Goal: Task Accomplishment & Management: Manage account settings

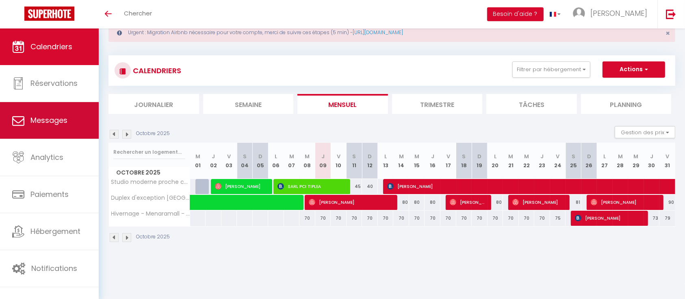
scroll to position [28, 0]
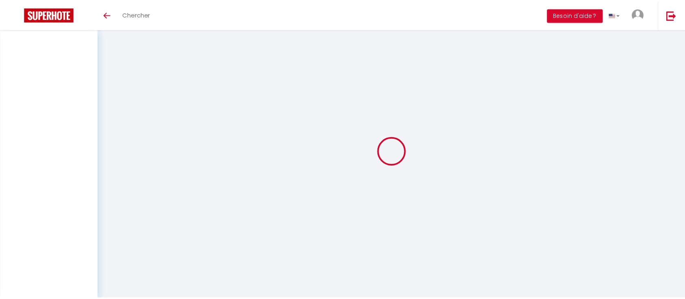
scroll to position [28, 0]
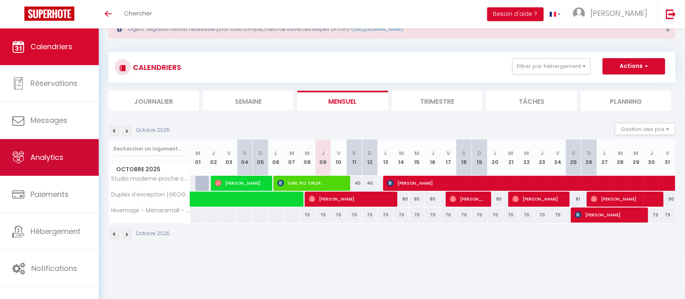
click at [52, 156] on span "Analytics" at bounding box center [46, 157] width 33 height 10
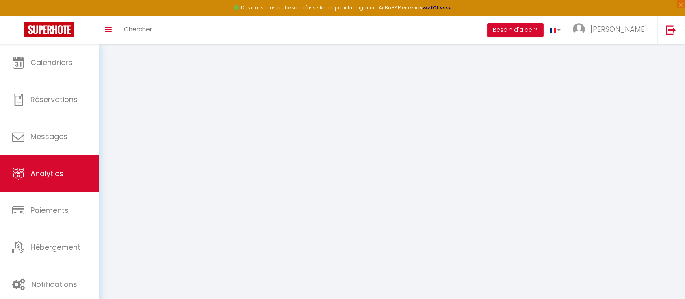
select select "2025"
select select "10"
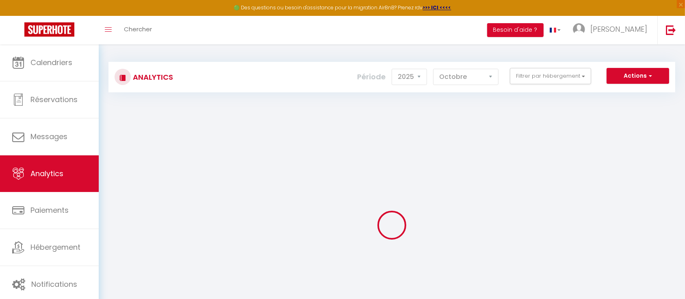
checkbox input "false"
checkbox Paris "false"
checkbox Vincenne "false"
checkbox Paris "false"
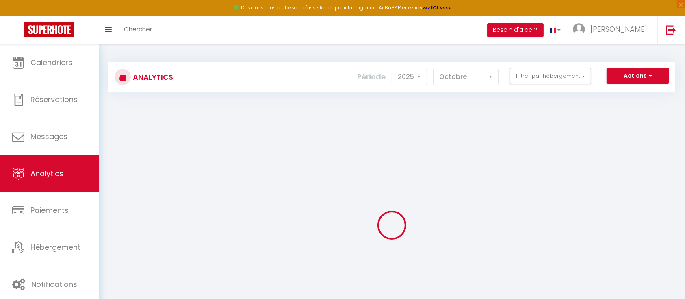
checkbox Paris "false"
checkbox 2 "false"
checkbox gare "false"
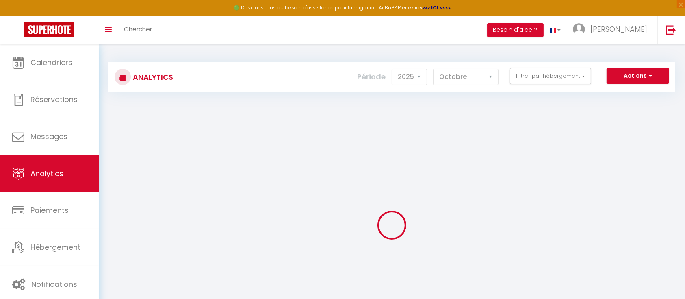
checkbox Gare "false"
checkbox gare "false"
checkbox Orléans "false"
checkbox Paris "false"
checkbox Placepede "false"
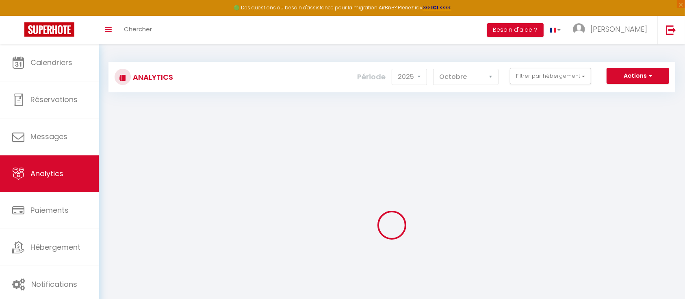
checkbox Gueliz "false"
checkbox pieds "false"
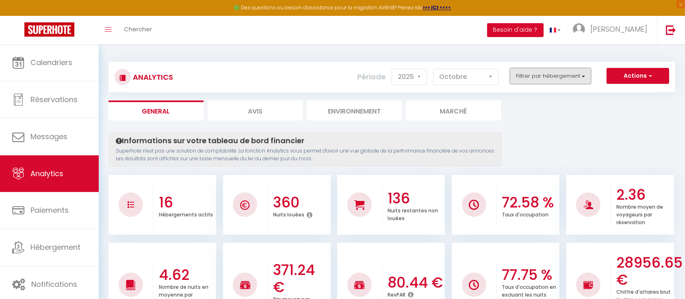
click at [534, 82] on button "Filtrer par hébergement" at bounding box center [550, 76] width 81 height 16
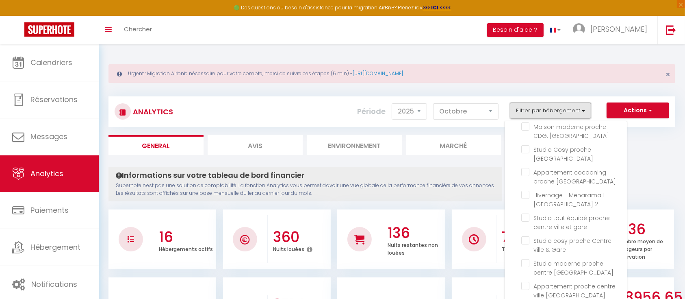
scroll to position [165, 0]
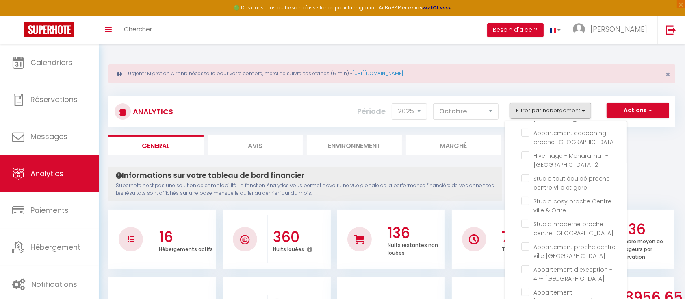
checkbox Gueliz "true"
checkbox Paris "false"
checkbox Vincenne "false"
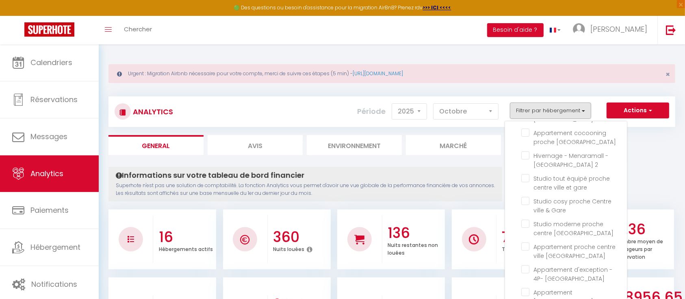
checkbox Paris "false"
checkbox 2 "false"
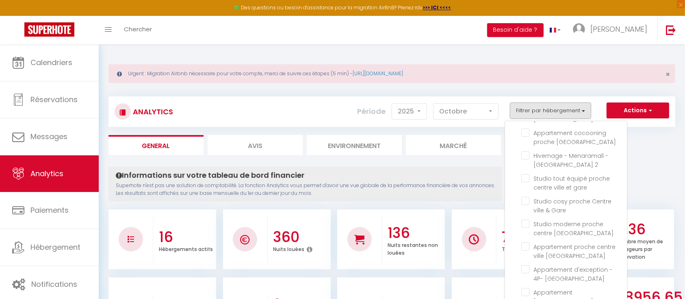
checkbox gare "false"
checkbox Gare "false"
checkbox gare "false"
checkbox Orléans "false"
checkbox Paris "false"
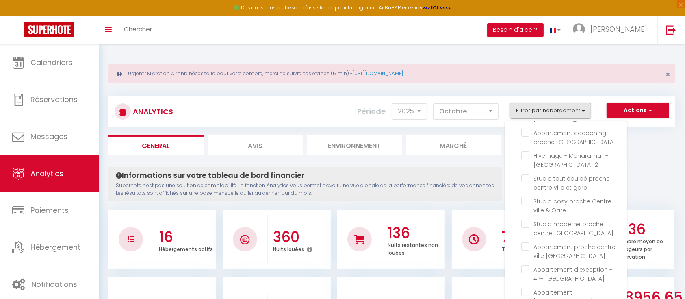
checkbox Placepede "false"
checkbox pieds "false"
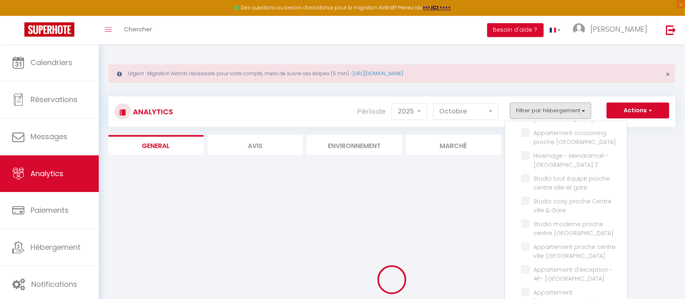
checkbox Paris "false"
checkbox Vincenne "false"
checkbox Paris "false"
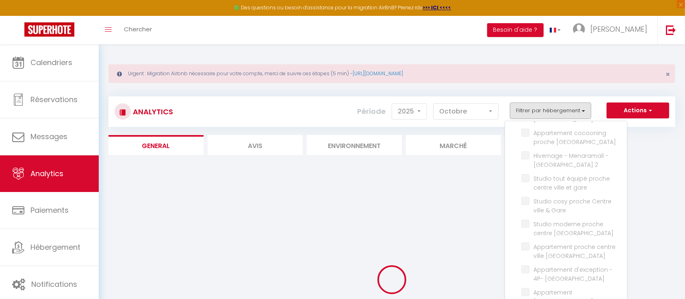
checkbox Paris "false"
checkbox 2 "false"
checkbox gare "false"
checkbox Gare "false"
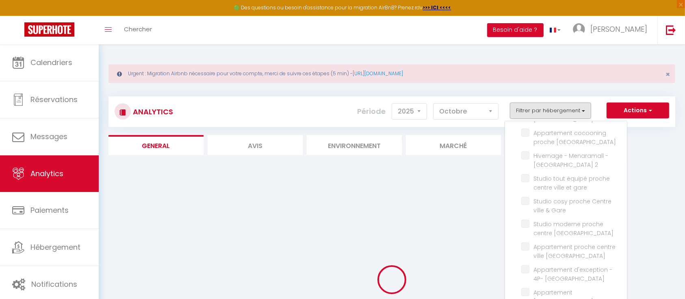
checkbox gare "false"
checkbox Orléans "false"
checkbox Paris "false"
checkbox Placepede "false"
checkbox pieds "false"
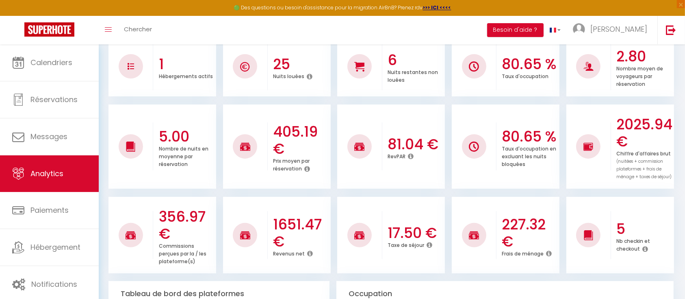
scroll to position [172, 0]
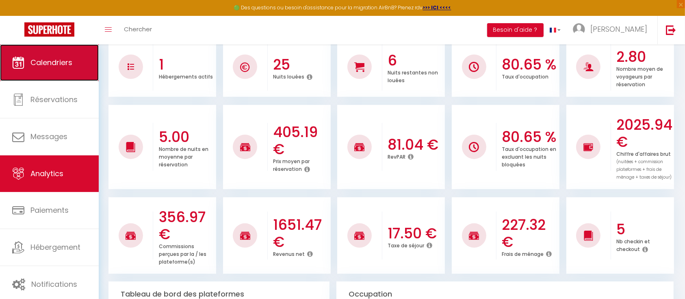
click at [16, 65] on icon at bounding box center [18, 62] width 12 height 12
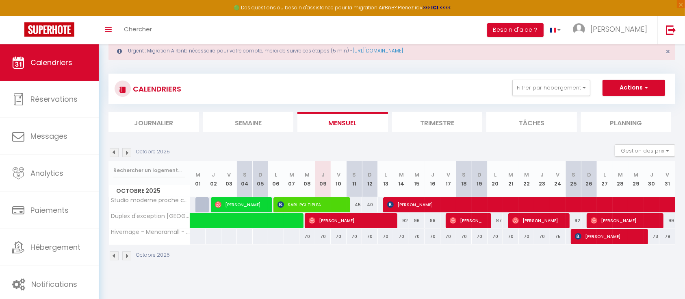
scroll to position [24, 0]
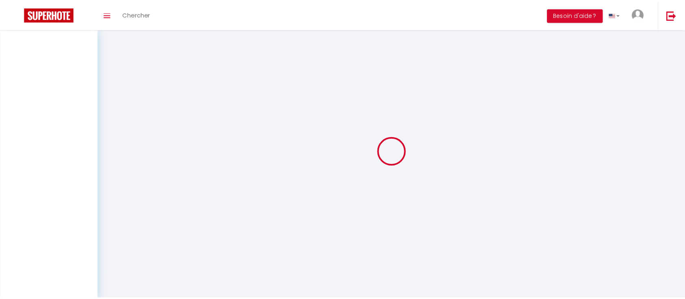
scroll to position [8, 0]
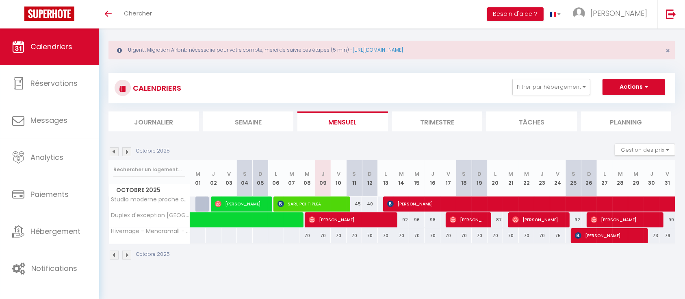
click at [129, 153] on img at bounding box center [126, 151] width 9 height 9
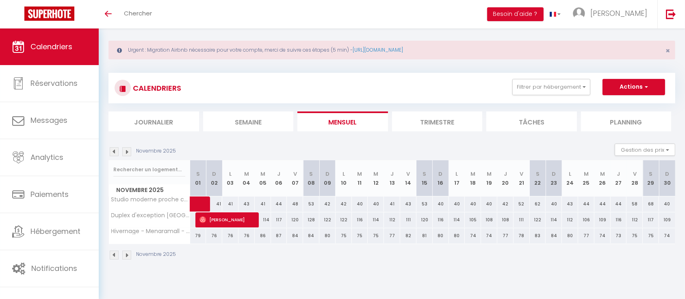
click at [116, 154] on img at bounding box center [114, 151] width 9 height 9
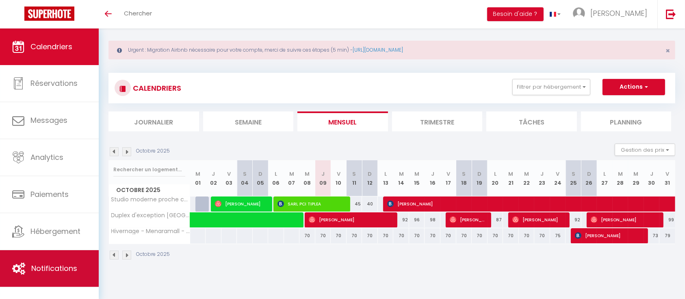
click at [66, 269] on span "Notifications" at bounding box center [54, 268] width 46 height 10
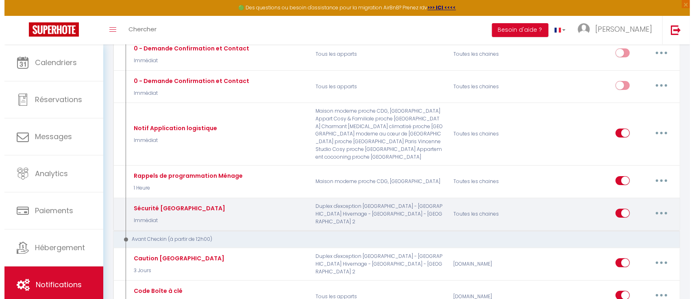
scroll to position [189, 0]
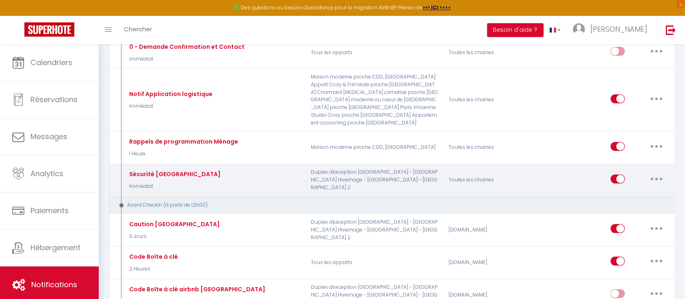
click at [655, 172] on button "button" at bounding box center [656, 178] width 23 height 13
click at [630, 190] on link "Editer" at bounding box center [635, 197] width 60 height 14
type input "Sécurité [GEOGRAPHIC_DATA]"
select select "Immédiat"
select select "if_booking_is_paid"
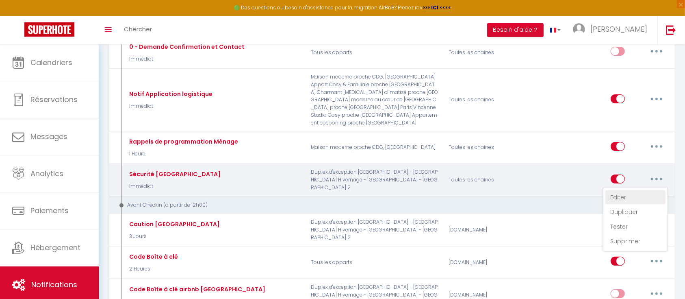
checkbox input "true"
checkbox input "false"
radio input "true"
type input "[ Urgent] Confirmation réservation"
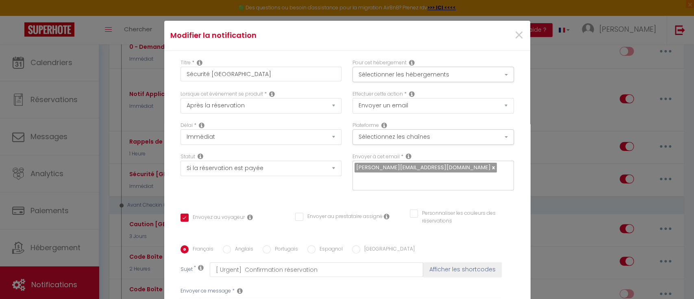
scroll to position [0, 0]
click at [428, 71] on button "Sélectionner les hébergements" at bounding box center [432, 74] width 161 height 15
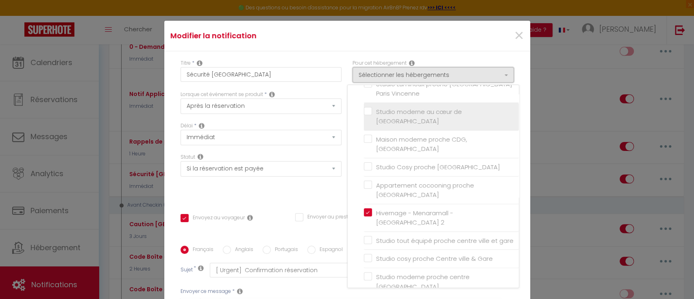
scroll to position [169, 0]
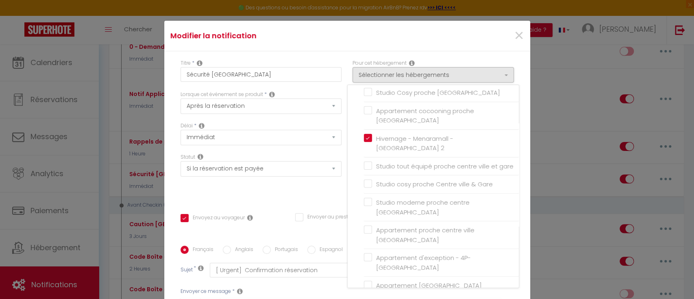
click at [295, 187] on div "Statut Aucun Si la réservation est payée Si réservation non payée Si la caution…" at bounding box center [261, 176] width 172 height 46
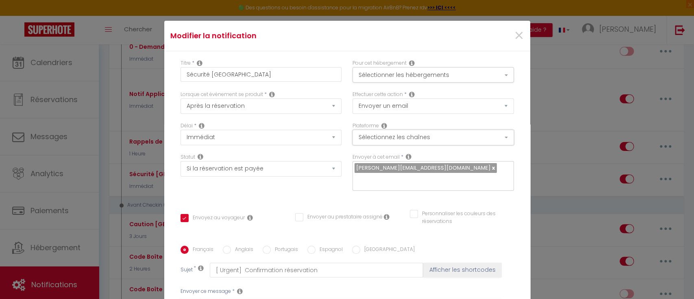
click at [414, 139] on button "Sélectionnez les chaînes" at bounding box center [432, 137] width 161 height 15
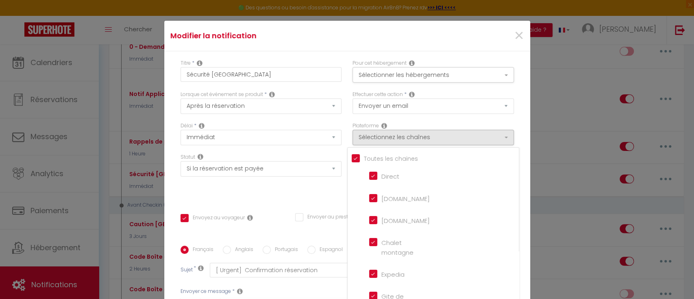
click at [305, 192] on div "Statut Aucun Si la réservation est payée Si réservation non payée Si la caution…" at bounding box center [261, 176] width 172 height 46
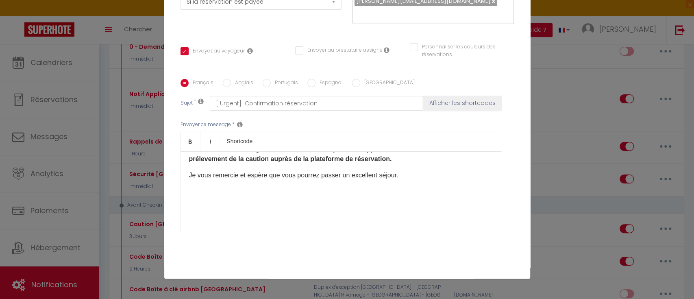
scroll to position [166, 0]
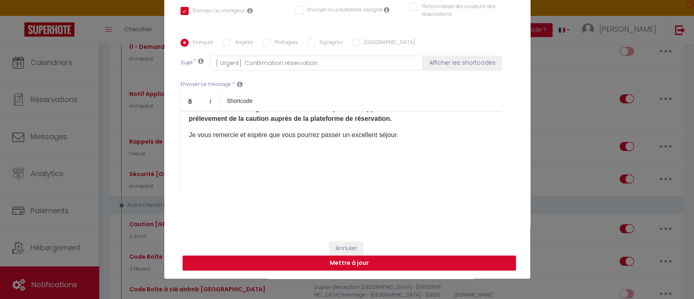
click at [375, 258] on button "Mettre à jour" at bounding box center [348, 262] width 333 height 15
checkbox input "true"
checkbox input "false"
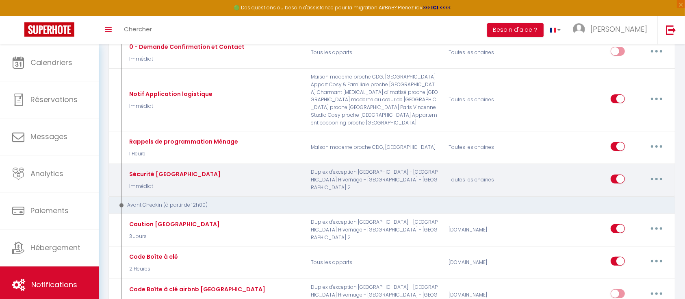
click at [662, 172] on button "button" at bounding box center [656, 178] width 23 height 13
click at [627, 190] on link "Editer" at bounding box center [635, 197] width 60 height 14
type input "Sécurité [GEOGRAPHIC_DATA]"
select select "Immédiat"
select select "if_booking_is_paid"
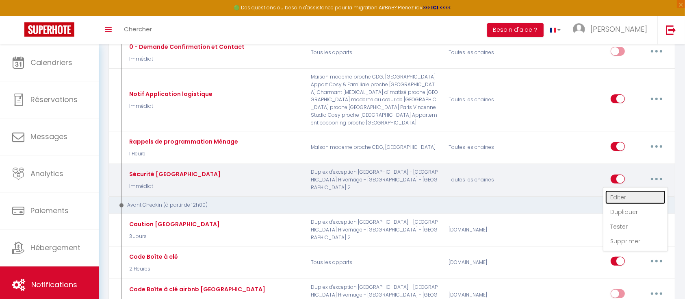
checkbox input "true"
checkbox input "false"
radio input "true"
type input "[ Urgent] Confirmation réservation"
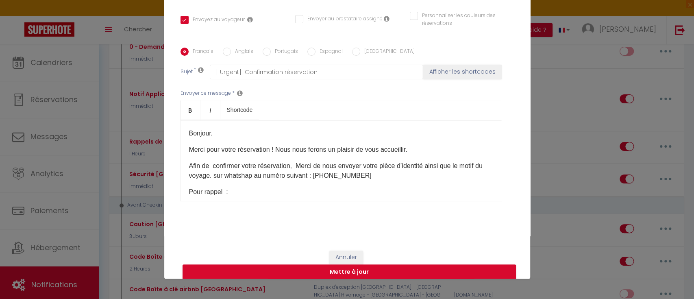
scroll to position [0, 0]
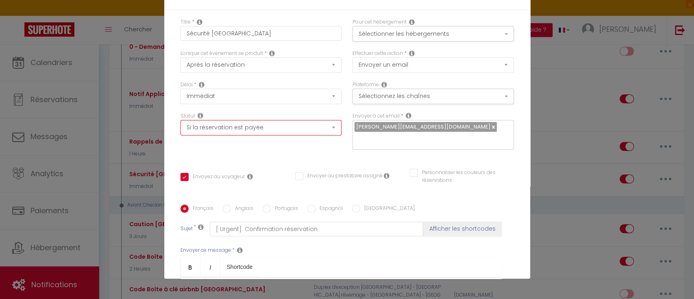
click at [270, 126] on select "Aucun Si la réservation est payée Si réservation non payée Si la caution a été …" at bounding box center [260, 127] width 161 height 15
click at [180, 120] on select "Aucun Si la réservation est payée Si réservation non payée Si la caution a été …" at bounding box center [260, 127] width 161 height 15
click at [260, 131] on select "Aucun Si la réservation est payée Si réservation non payée Si la caution a été …" at bounding box center [260, 127] width 161 height 15
select select
click at [180, 120] on select "Aucun Si la réservation est payée Si réservation non payée Si la caution a été …" at bounding box center [260, 127] width 161 height 15
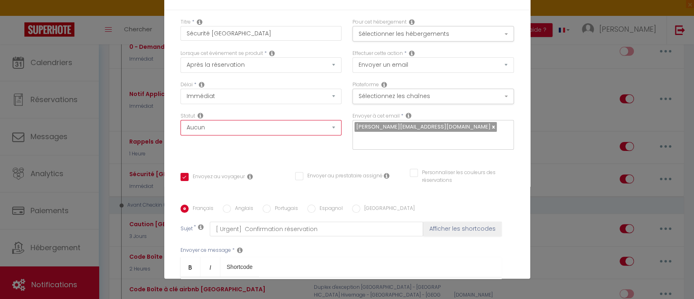
checkbox input "true"
checkbox input "false"
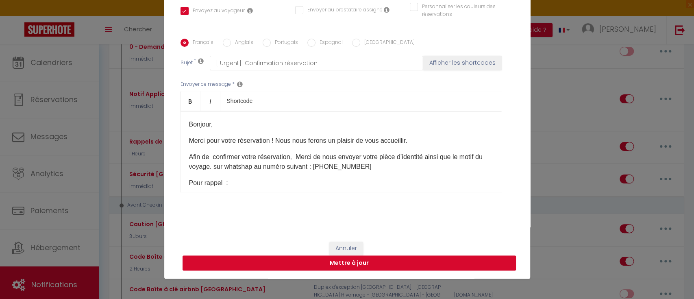
click at [356, 261] on button "Mettre à jour" at bounding box center [348, 262] width 333 height 15
checkbox input "true"
checkbox input "false"
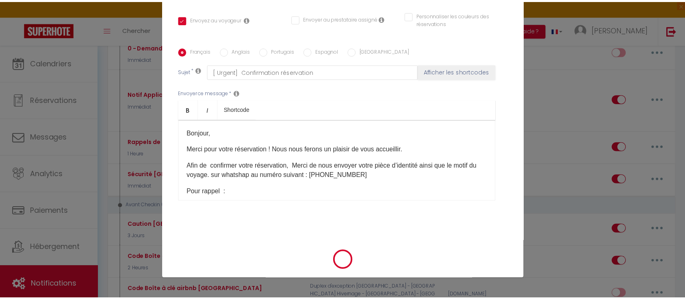
scroll to position [157, 0]
